Goal: Task Accomplishment & Management: Manage account settings

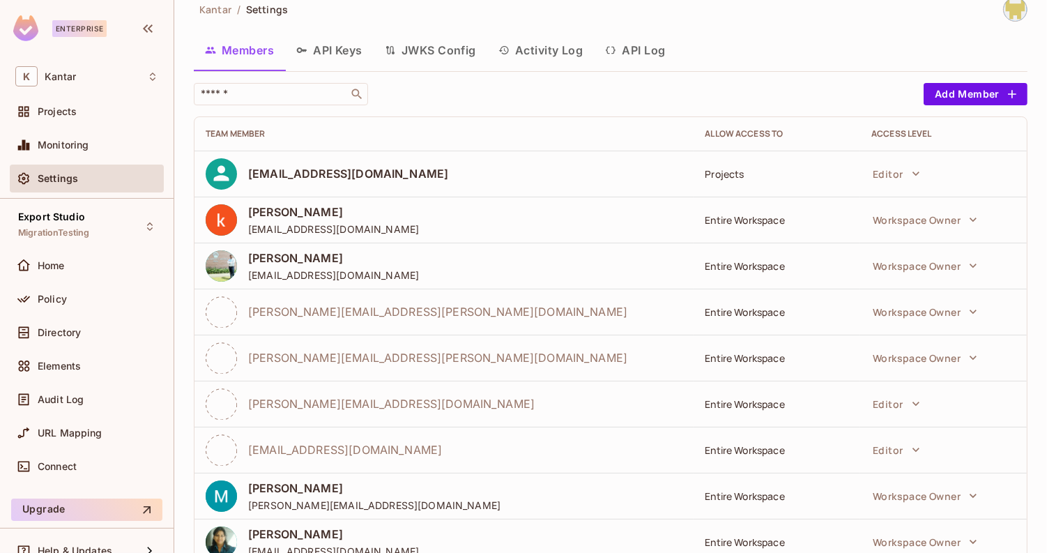
scroll to position [15, 0]
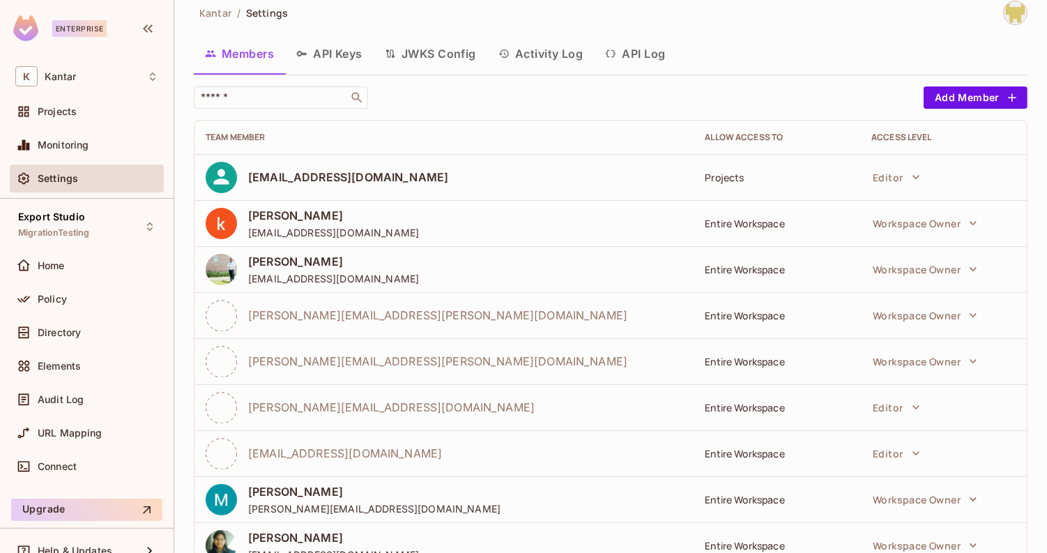
click at [423, 96] on div "​" at bounding box center [555, 97] width 723 height 22
click at [95, 232] on div "Export Studio MigrationTesting" at bounding box center [87, 226] width 154 height 38
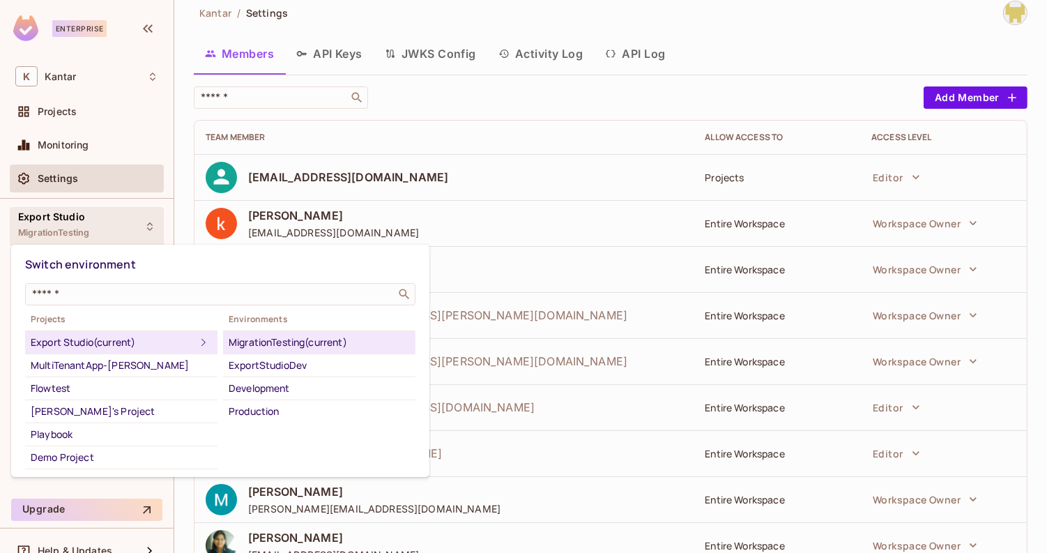
click at [421, 71] on div at bounding box center [523, 276] width 1047 height 553
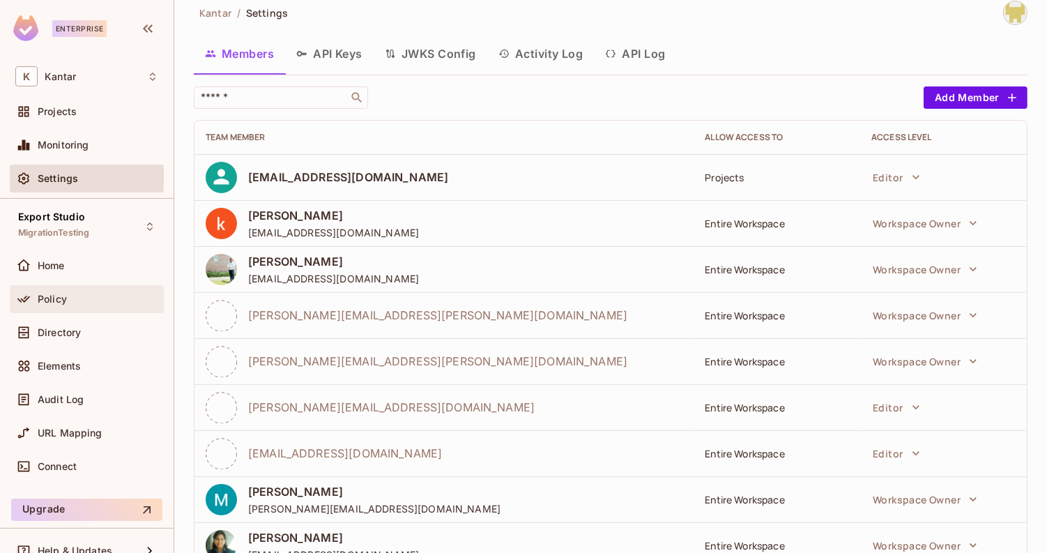
click at [56, 299] on span "Policy" at bounding box center [52, 298] width 29 height 11
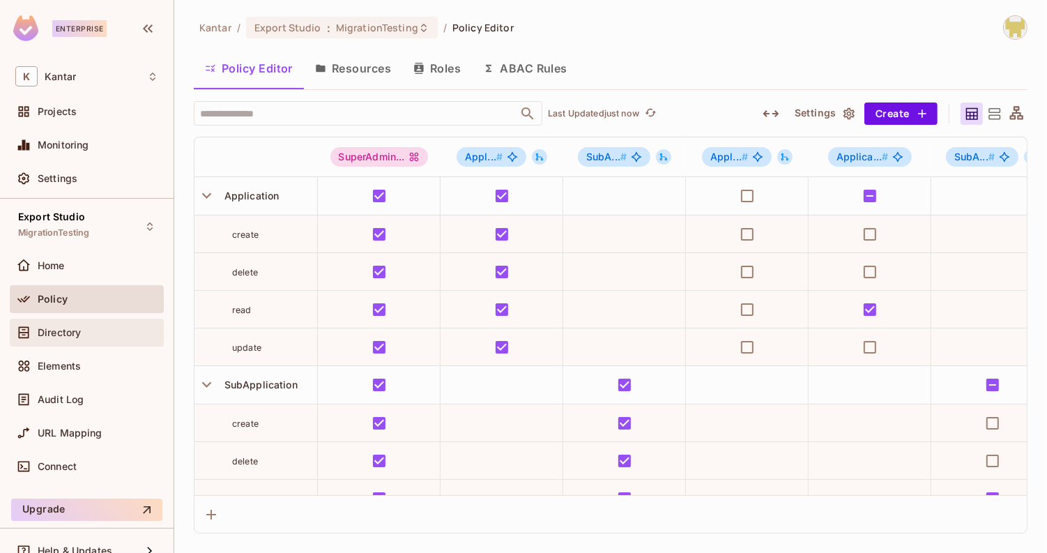
click at [137, 331] on div "Directory" at bounding box center [98, 332] width 121 height 11
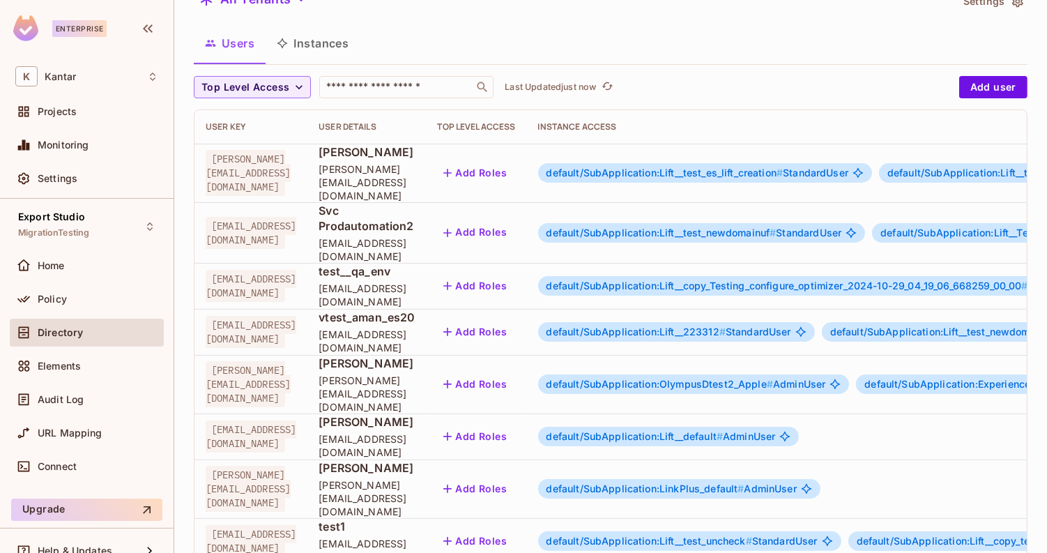
click at [773, 378] on span "default/SubApplication:OlympusDtest2_Apple #" at bounding box center [659, 384] width 227 height 12
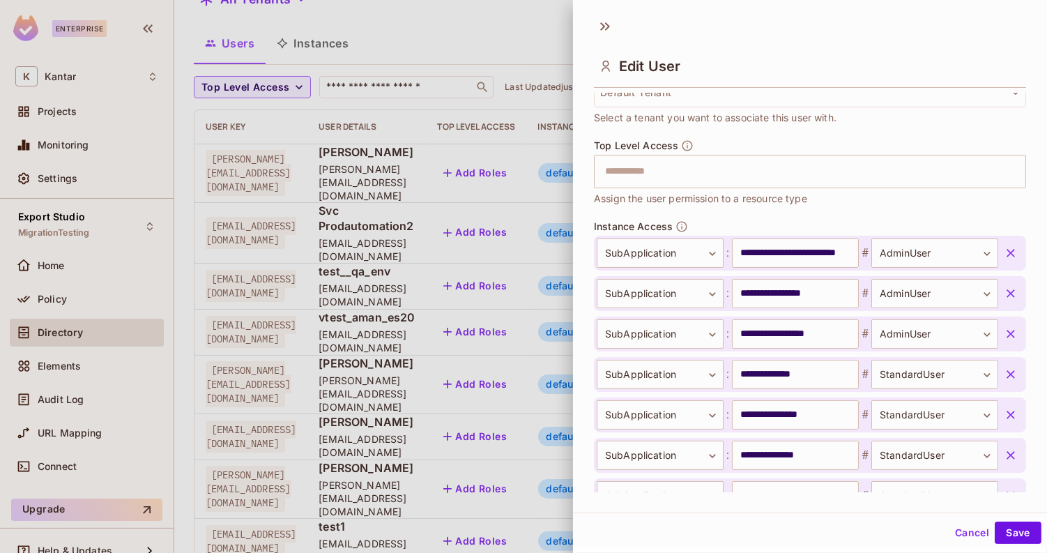
scroll to position [346, 0]
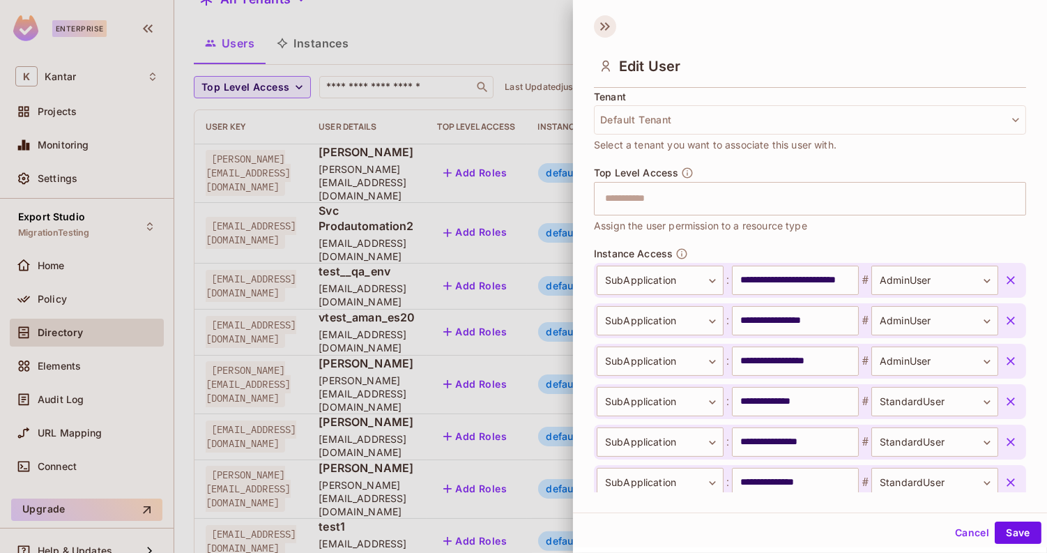
click at [599, 27] on icon at bounding box center [605, 26] width 22 height 22
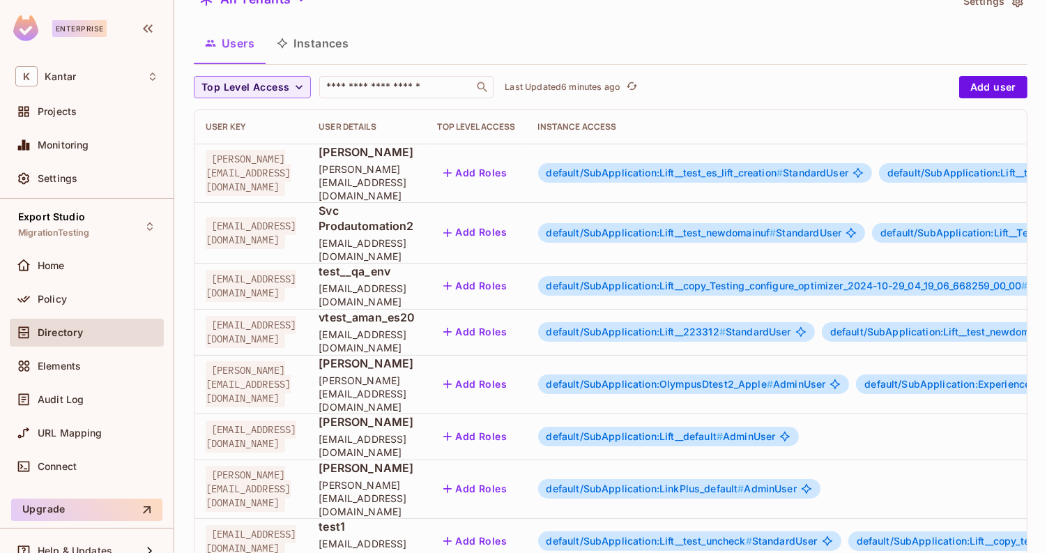
click at [513, 373] on button "Add Roles" at bounding box center [475, 384] width 75 height 22
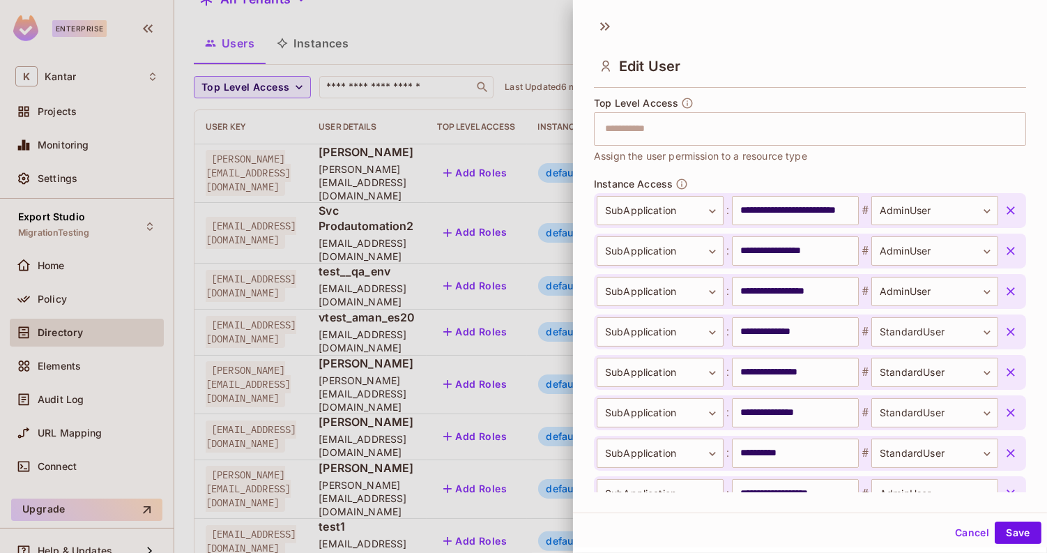
scroll to position [415, 0]
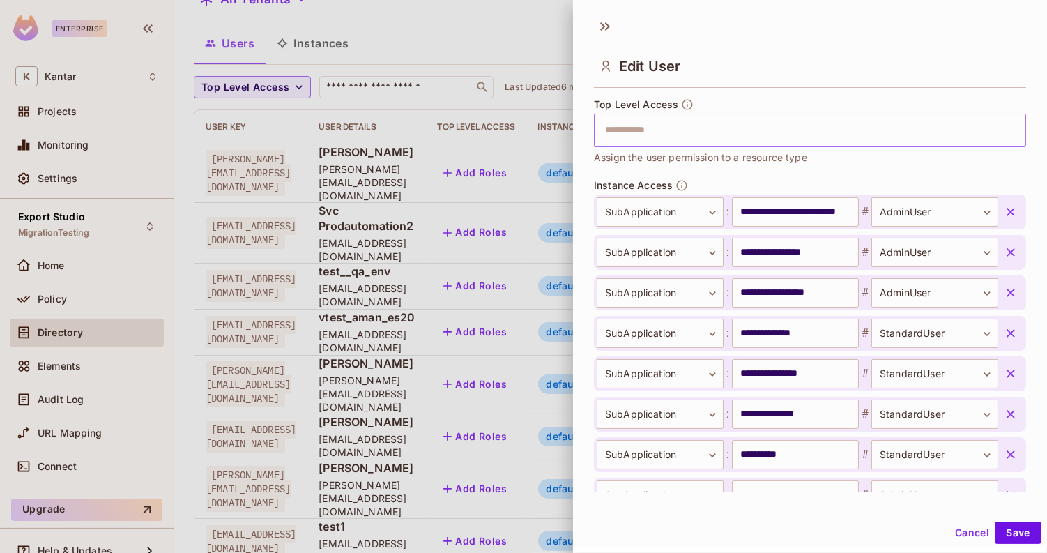
click at [695, 139] on input "text" at bounding box center [798, 130] width 402 height 28
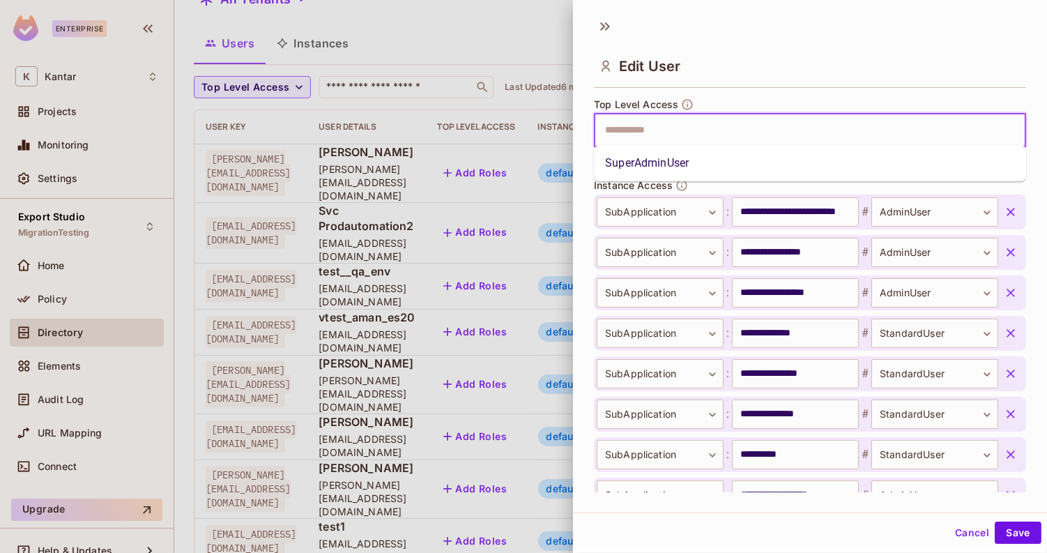
click at [697, 158] on li "SuperAdminUser" at bounding box center [810, 163] width 432 height 25
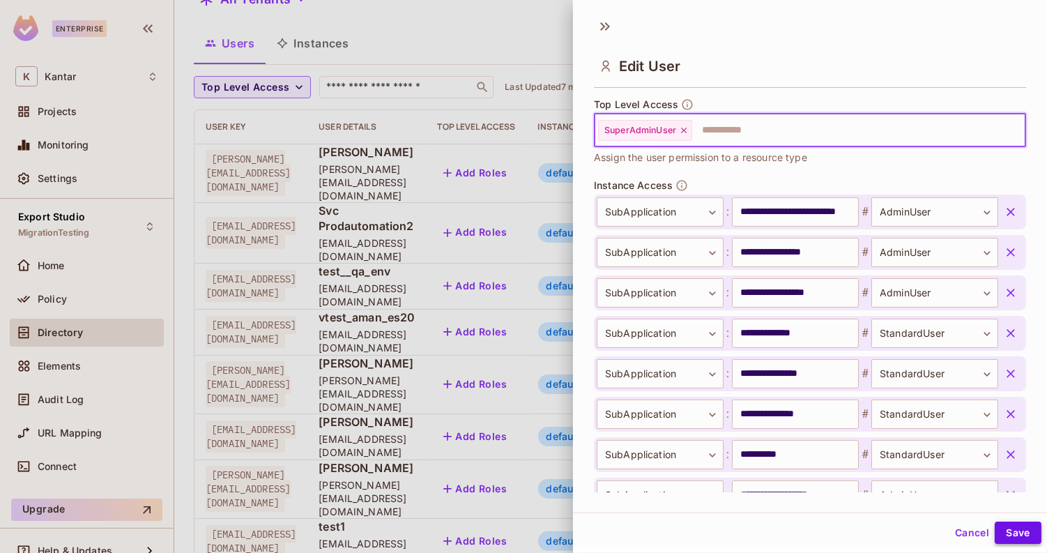
click at [1015, 540] on button "Save" at bounding box center [1018, 532] width 47 height 22
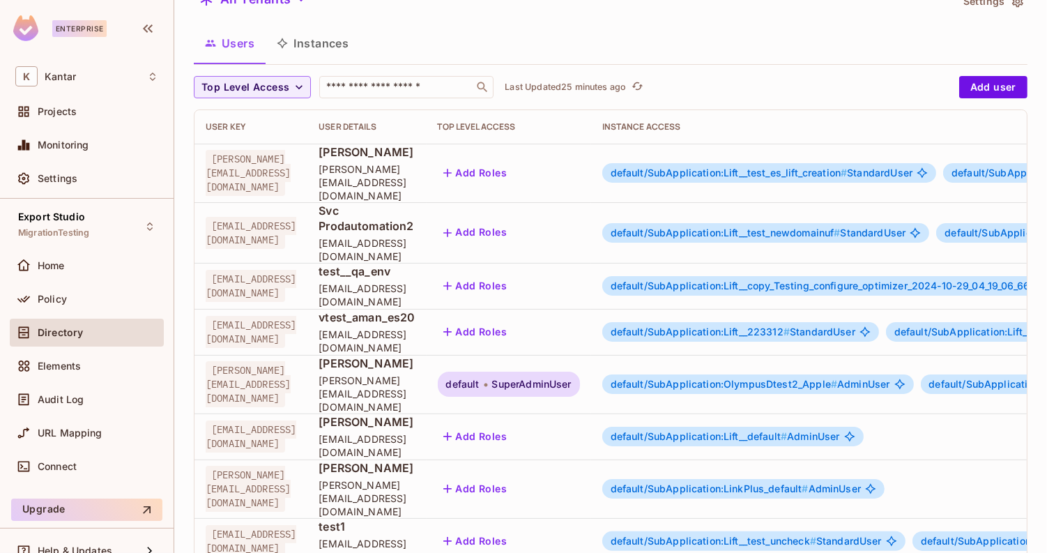
click at [480, 378] on span "default" at bounding box center [462, 383] width 33 height 11
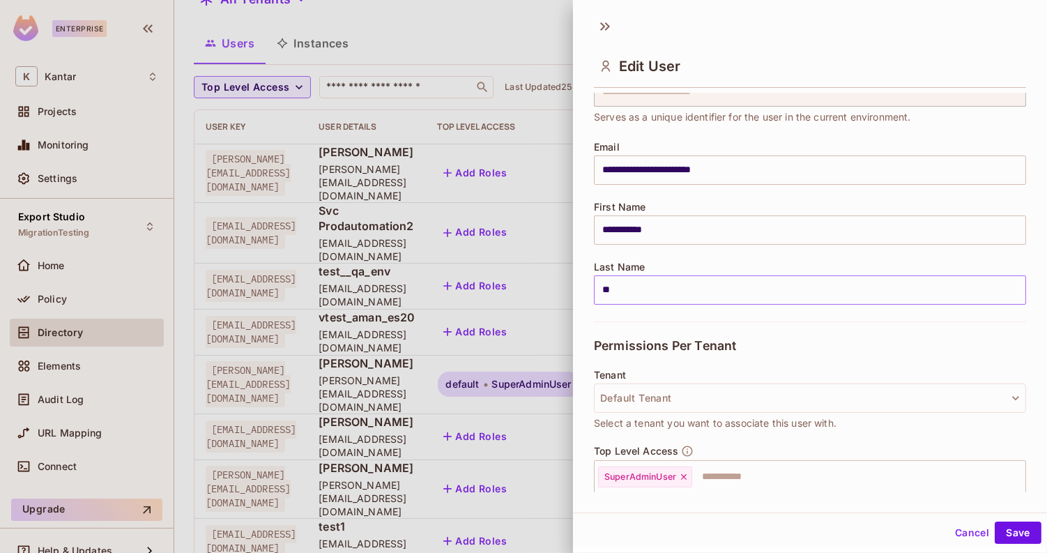
scroll to position [74, 0]
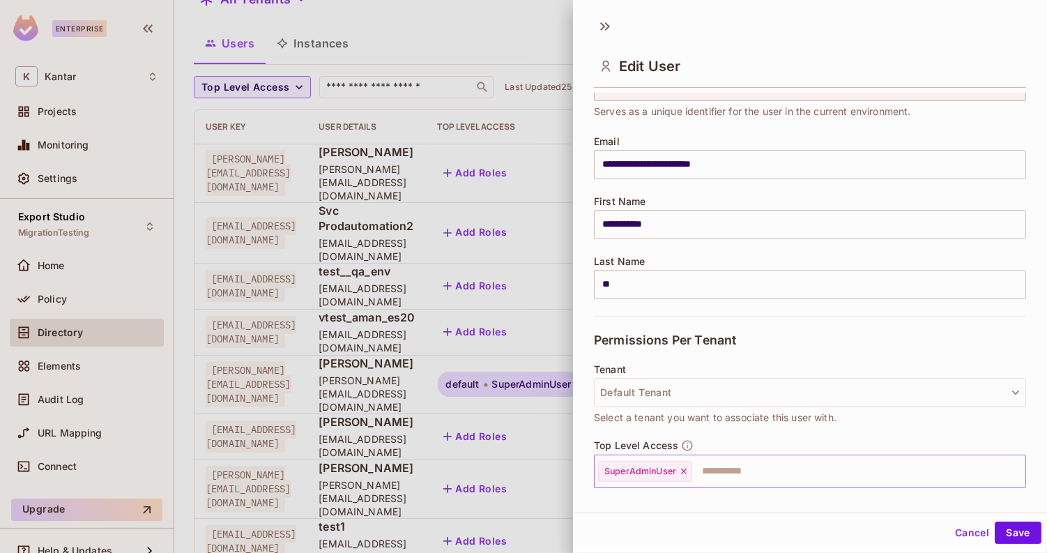
click at [681, 469] on icon at bounding box center [684, 471] width 10 height 10
click at [1022, 522] on button "Save" at bounding box center [1018, 532] width 47 height 22
